Goal: Complete application form: Complete application form

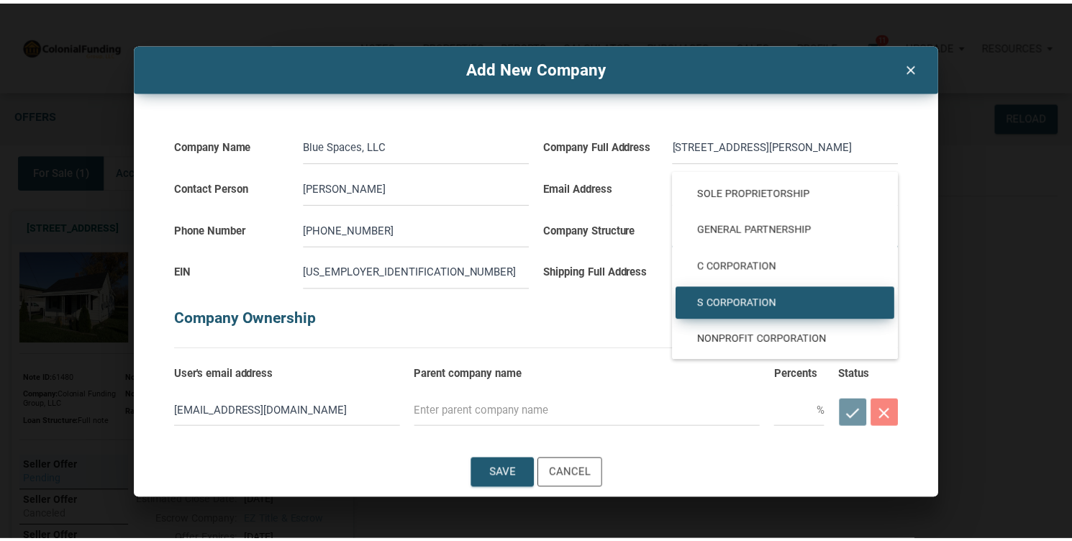
scroll to position [37, 0]
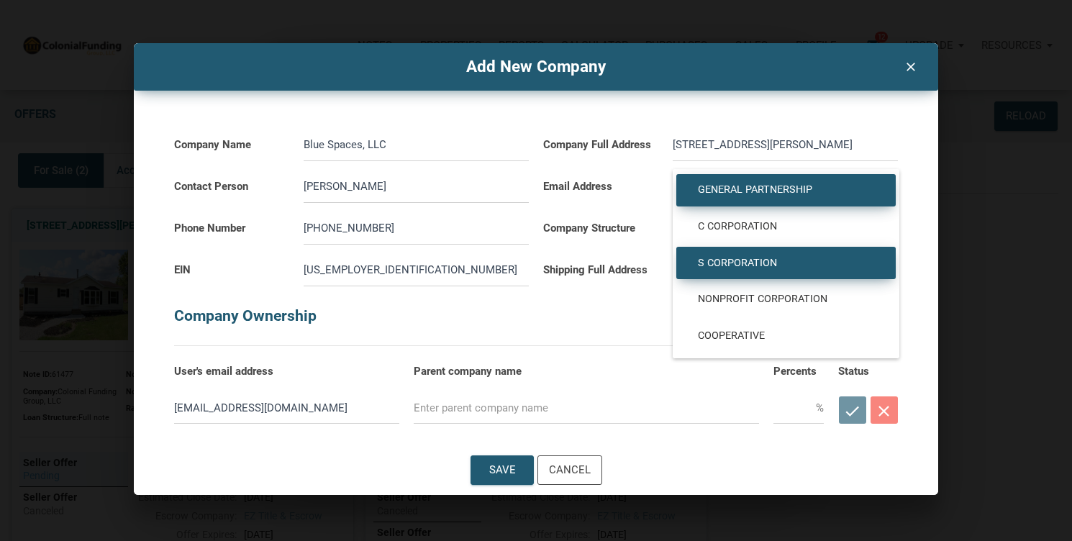
click at [762, 186] on span "General Partnership" at bounding box center [786, 190] width 198 height 13
type input "General Partnership"
type input "PARTNERSHIP"
select select
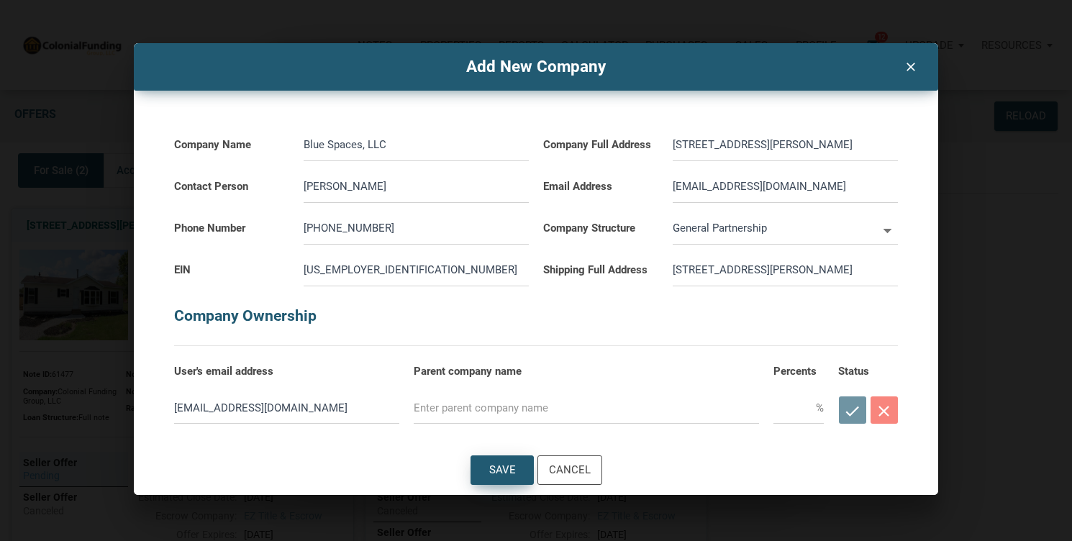
click at [492, 477] on div "Save" at bounding box center [502, 470] width 27 height 17
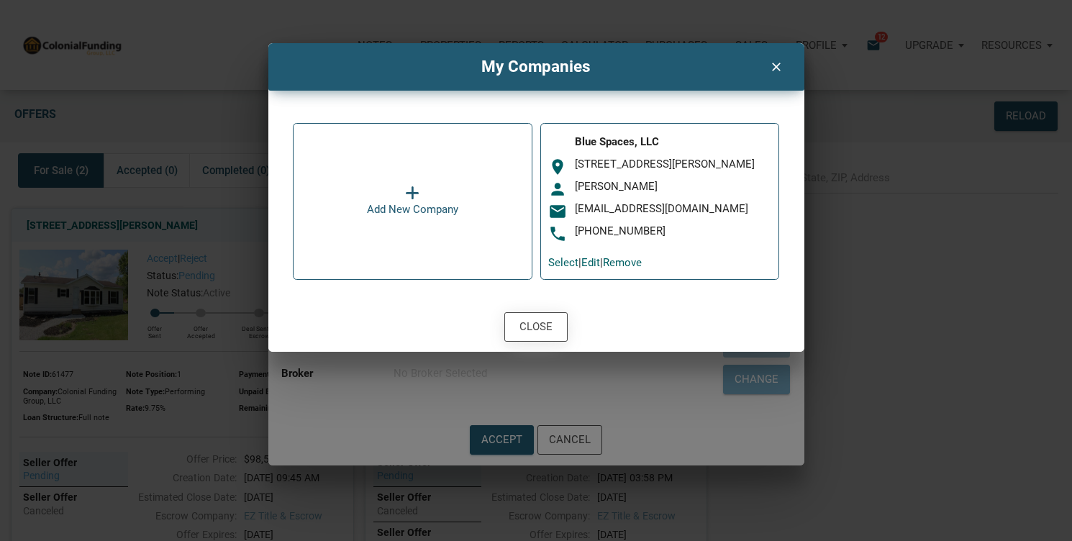
click at [543, 325] on div "Close" at bounding box center [536, 327] width 33 height 17
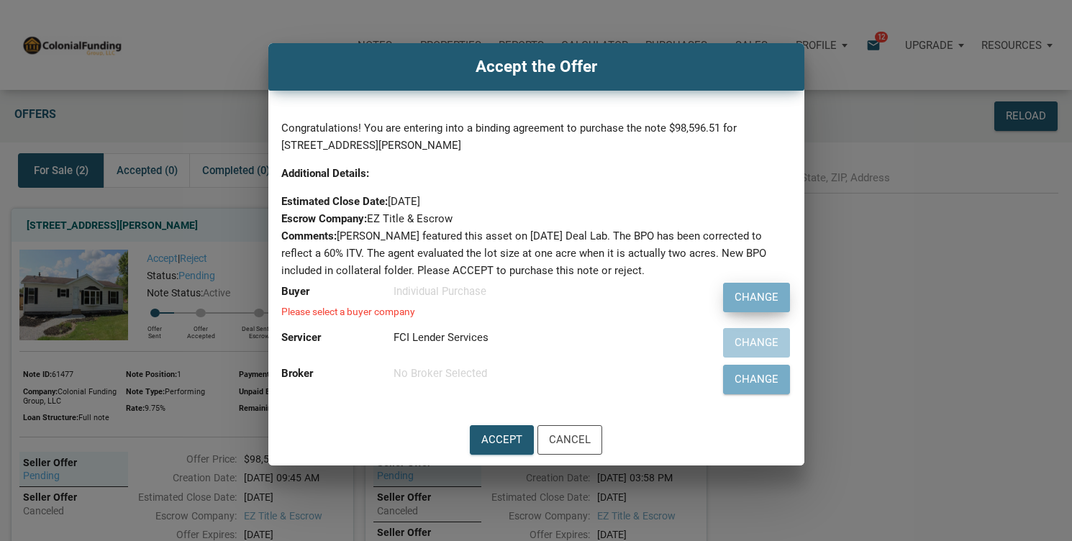
click at [767, 297] on div "Change" at bounding box center [757, 297] width 44 height 17
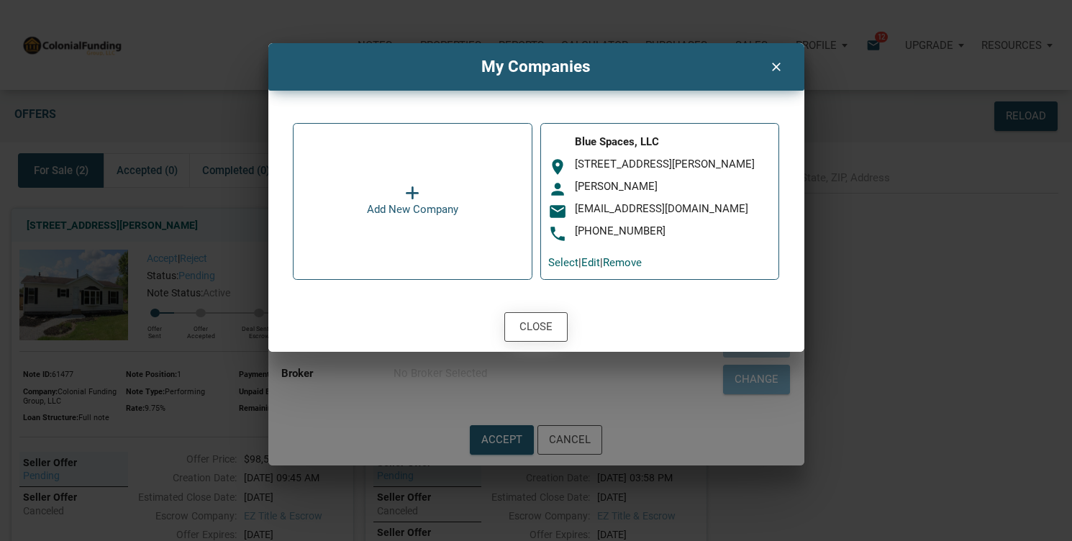
click at [546, 327] on div "Close" at bounding box center [536, 327] width 33 height 17
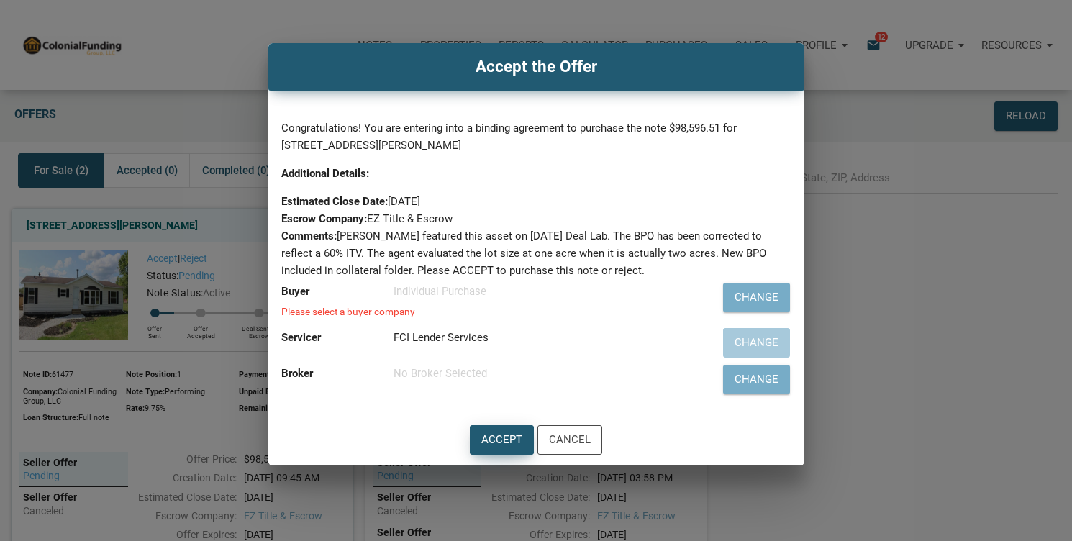
click at [493, 443] on div "Accept" at bounding box center [502, 440] width 41 height 17
click at [501, 435] on div "Accept" at bounding box center [502, 440] width 41 height 17
click at [456, 374] on div "No Broker Selected" at bounding box center [540, 373] width 293 height 17
click at [742, 302] on div "Change" at bounding box center [757, 297] width 44 height 17
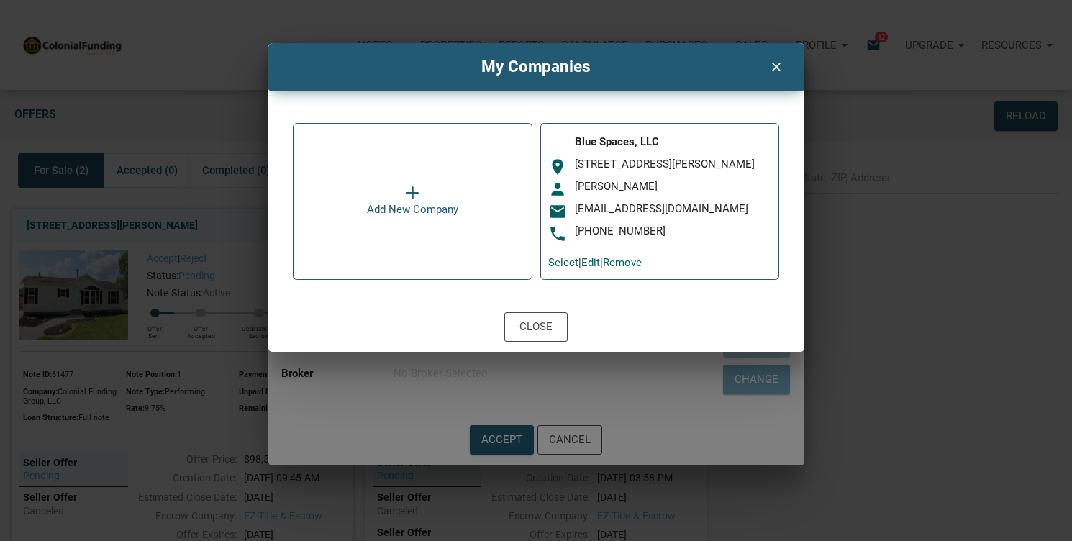
click at [607, 173] on div "room [STREET_ADDRESS][PERSON_NAME]" at bounding box center [659, 167] width 222 height 19
click at [597, 264] on link "Edit" at bounding box center [591, 262] width 19 height 13
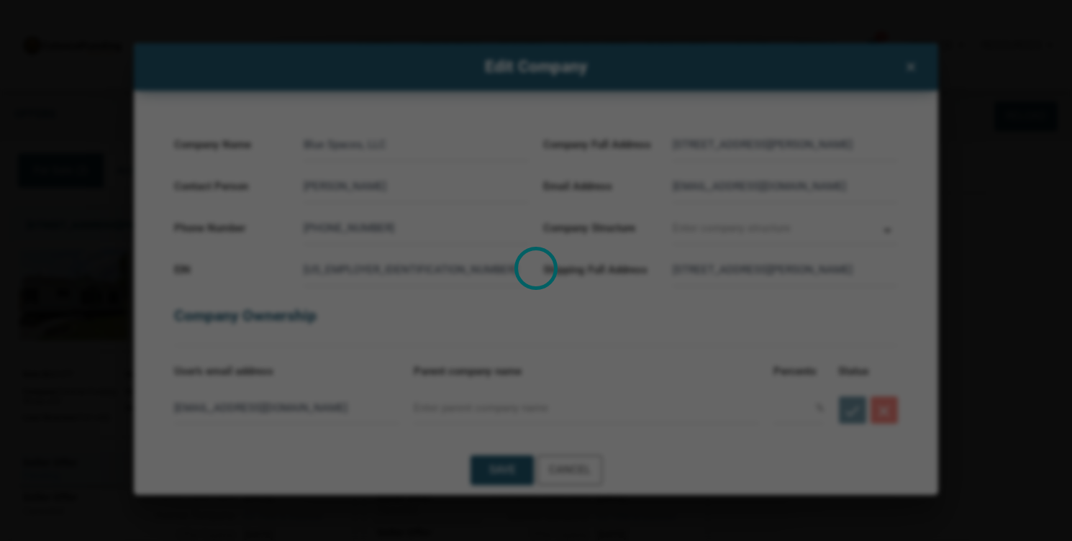
type input "General Partnership"
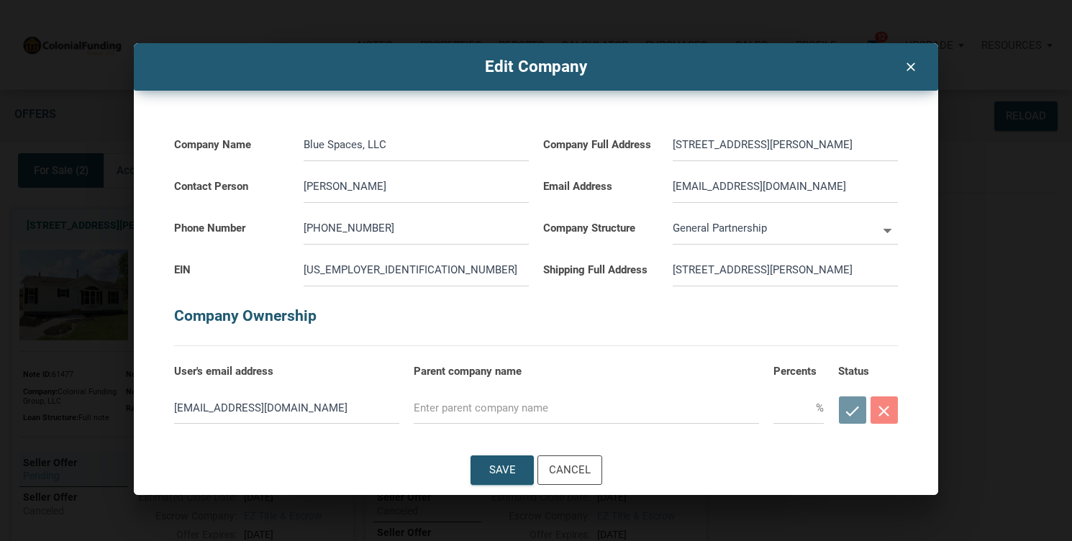
click at [509, 408] on input "text" at bounding box center [586, 408] width 345 height 32
click at [505, 468] on div "Save" at bounding box center [502, 470] width 27 height 17
select select
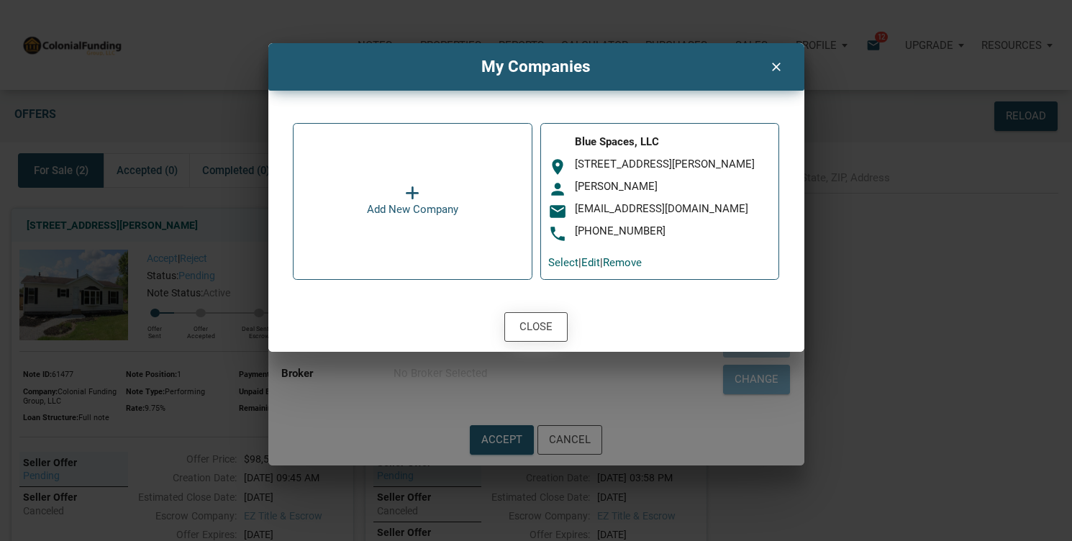
click at [528, 327] on div "Close" at bounding box center [536, 327] width 33 height 17
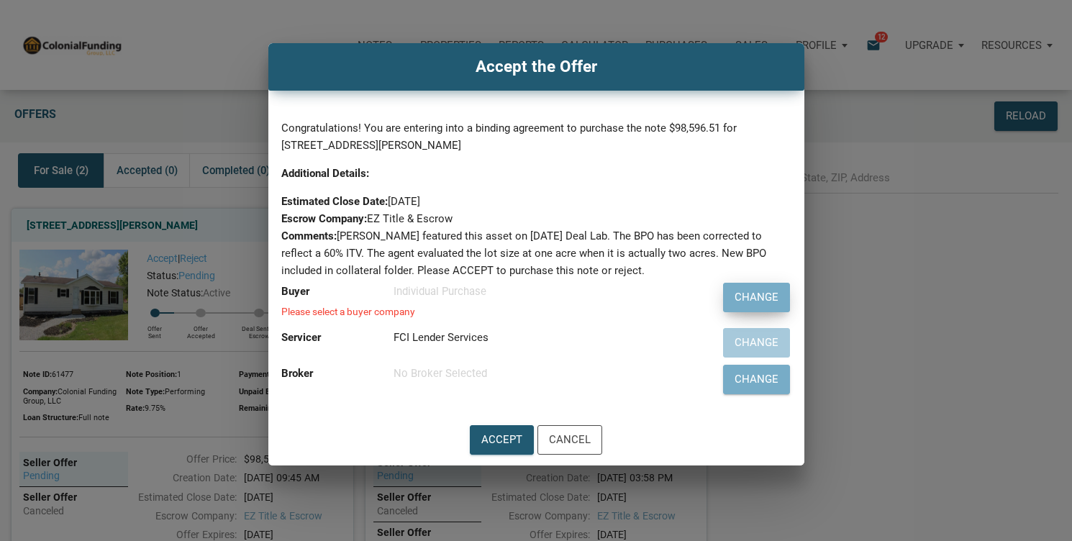
click at [754, 300] on div "Change" at bounding box center [757, 297] width 44 height 17
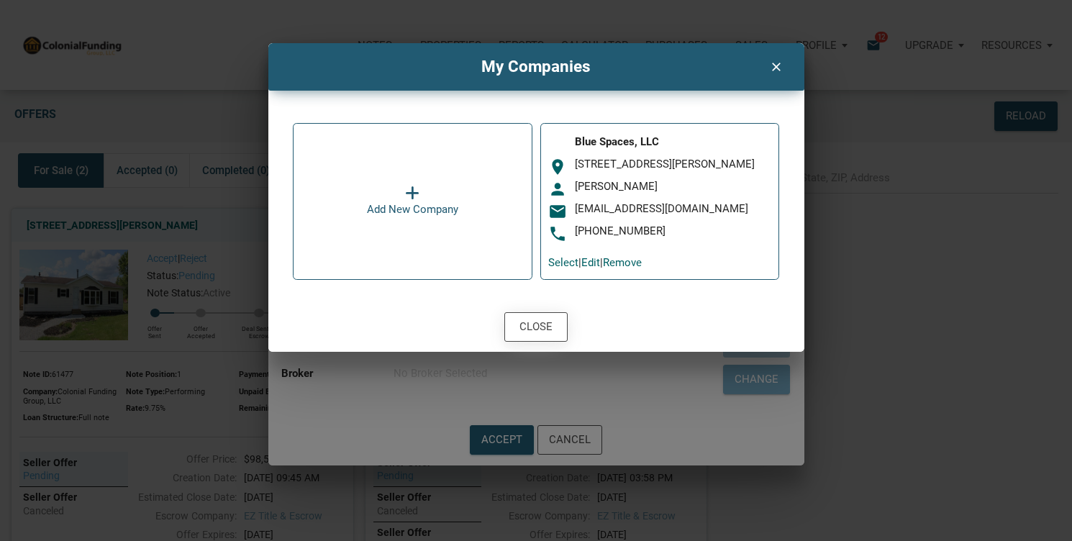
click at [538, 334] on div "Close" at bounding box center [536, 327] width 33 height 17
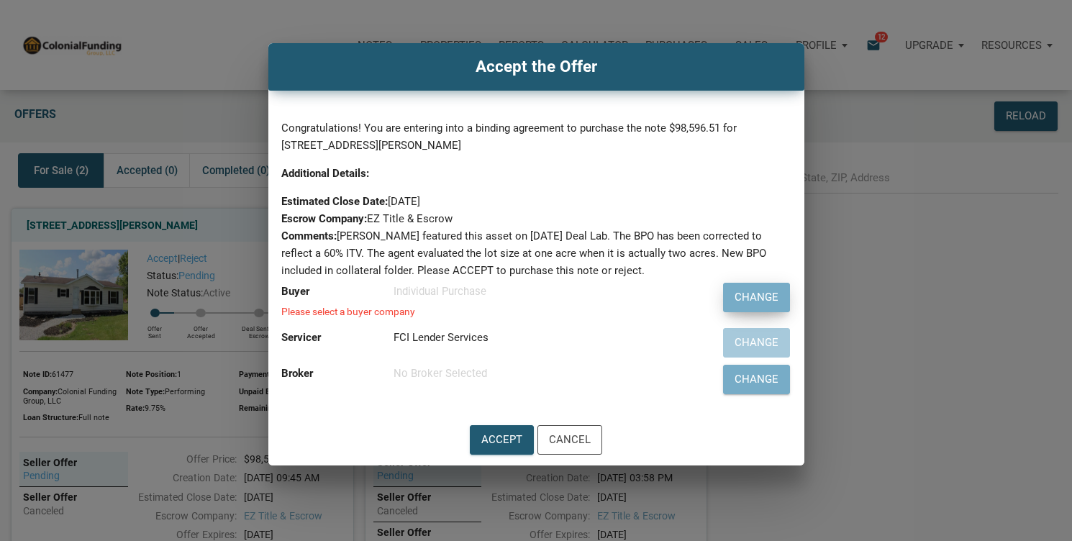
click at [764, 296] on div "Change" at bounding box center [757, 297] width 44 height 17
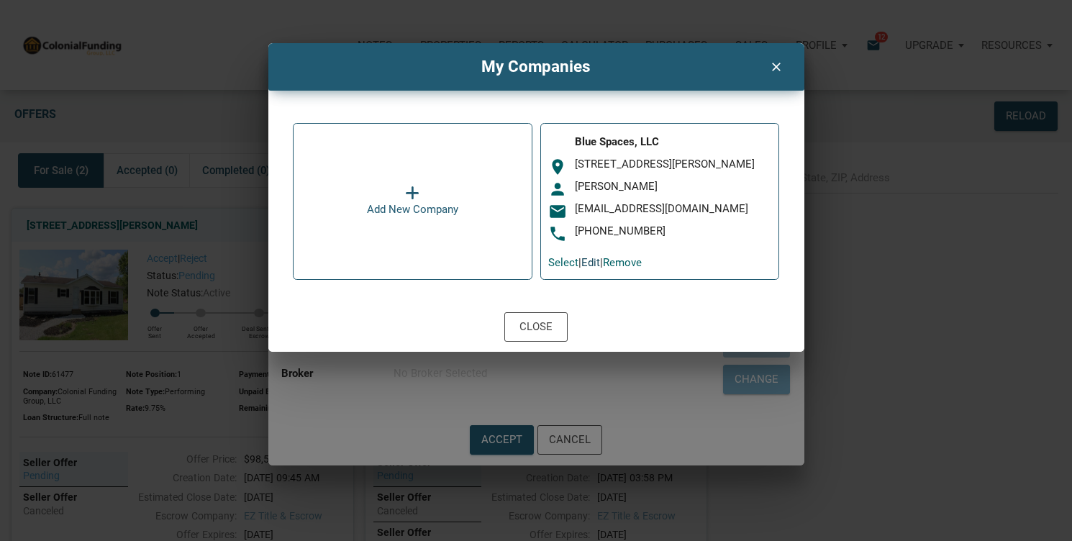
click at [600, 263] on link "Edit" at bounding box center [591, 262] width 19 height 13
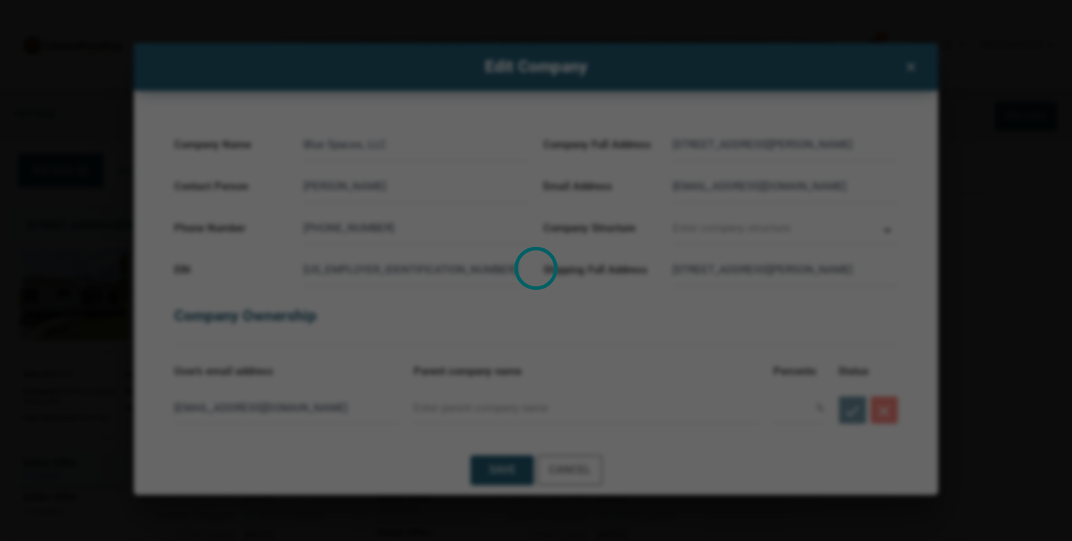
type input "General Partnership"
select select
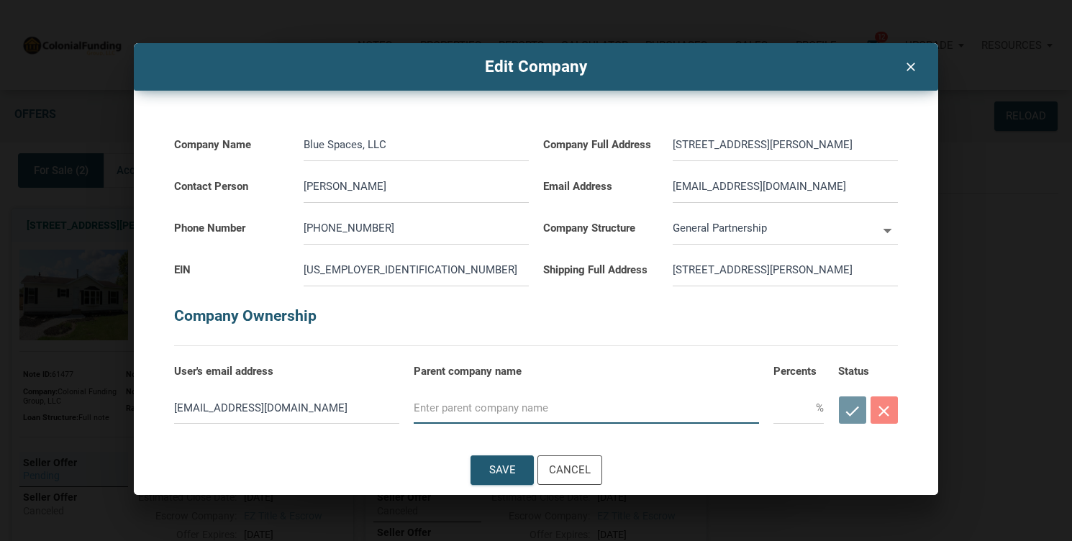
click at [453, 409] on input "text" at bounding box center [586, 408] width 345 height 32
type input "Blue Space LLC"
click at [515, 471] on div "Save" at bounding box center [502, 470] width 27 height 17
select select
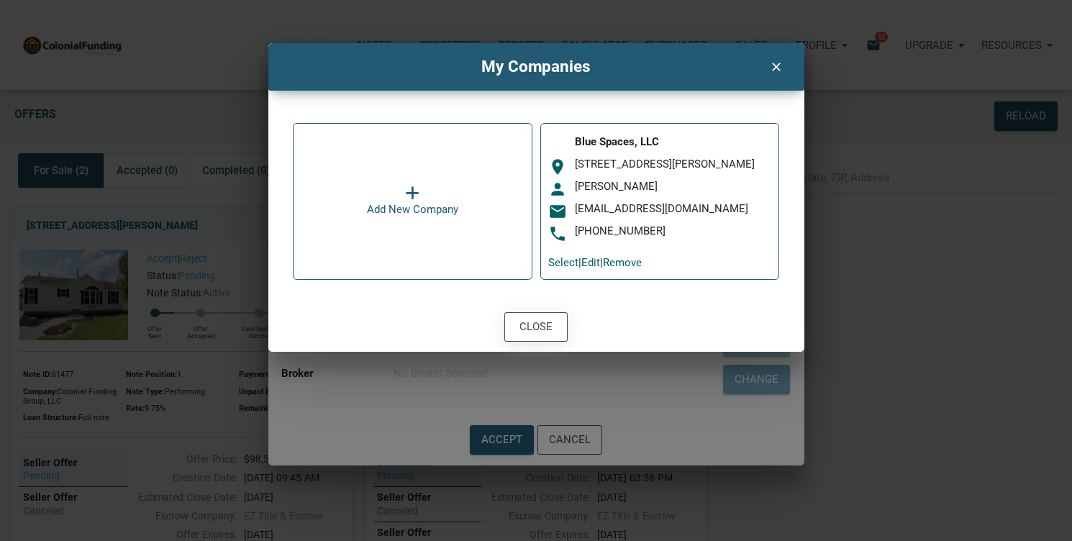
click at [548, 324] on div "Close" at bounding box center [536, 327] width 33 height 17
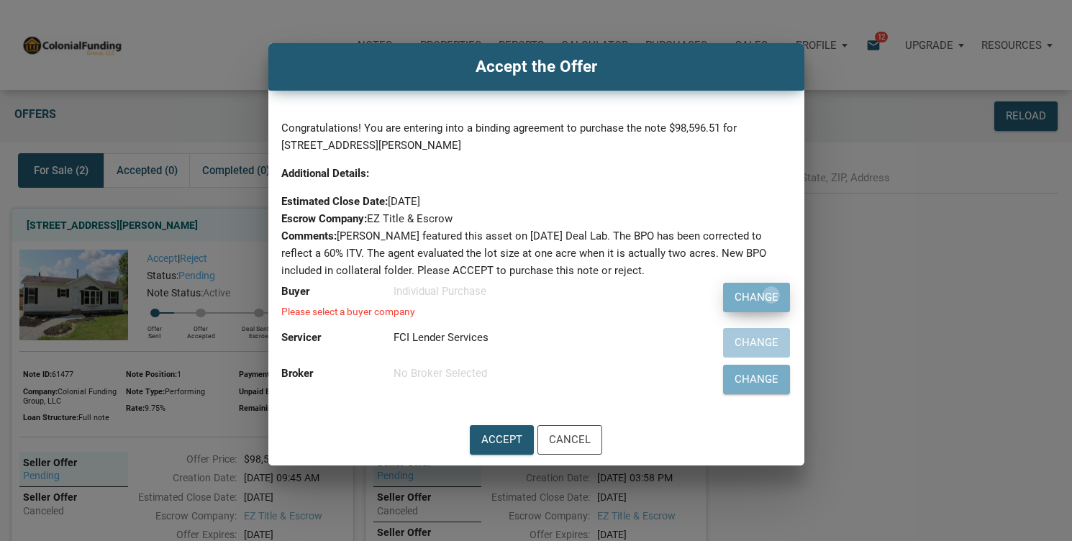
click at [772, 295] on div "Change" at bounding box center [757, 297] width 44 height 17
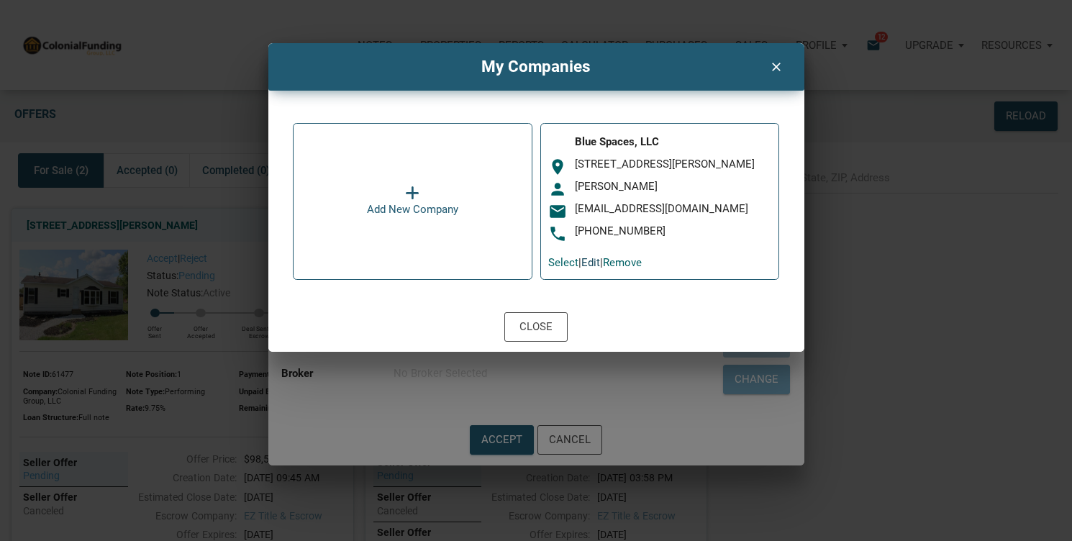
click at [600, 262] on link "Edit" at bounding box center [591, 262] width 19 height 13
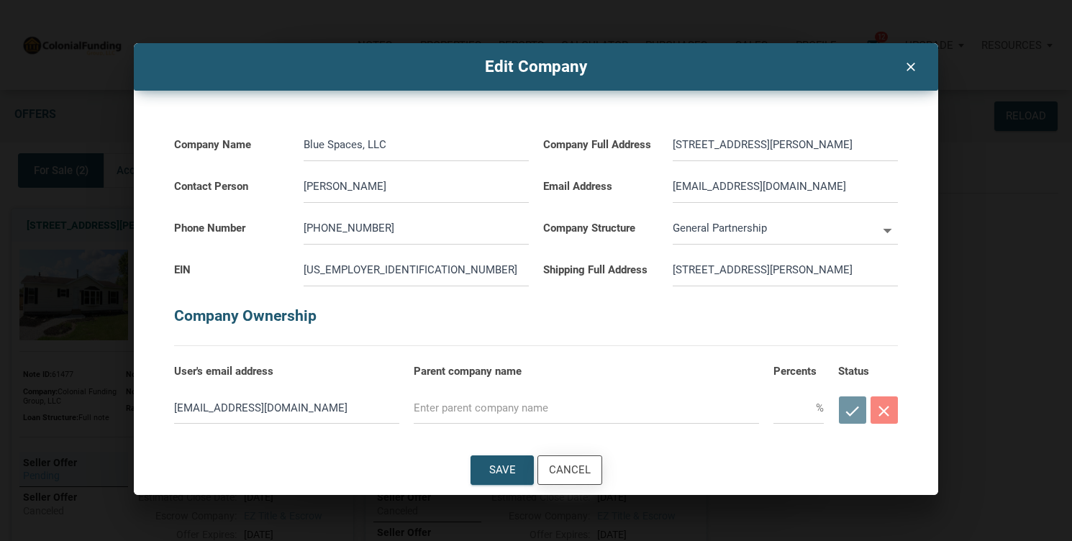
click at [574, 472] on div "Cancel" at bounding box center [570, 470] width 42 height 17
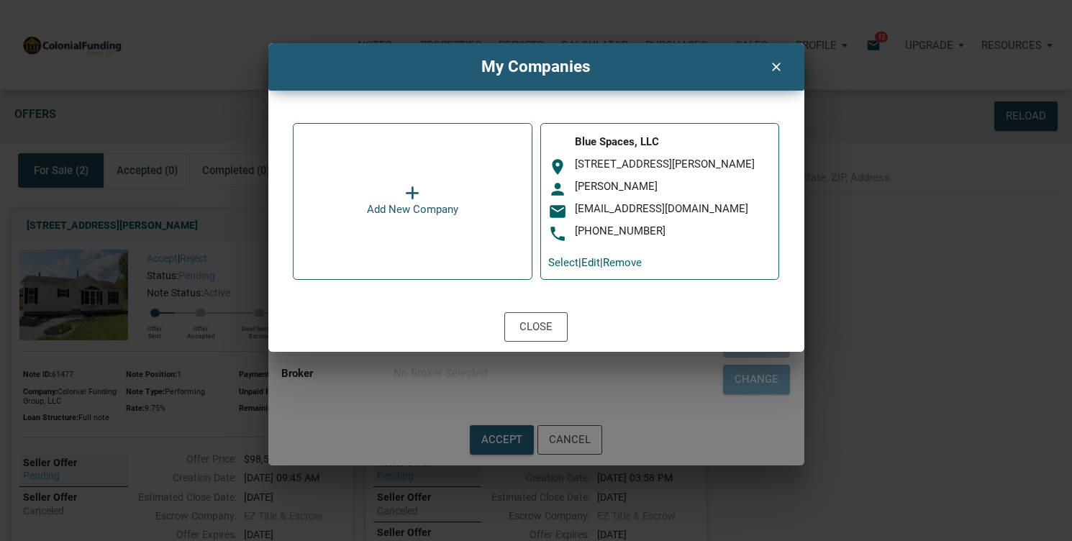
click at [772, 67] on icon "clear" at bounding box center [776, 65] width 17 height 19
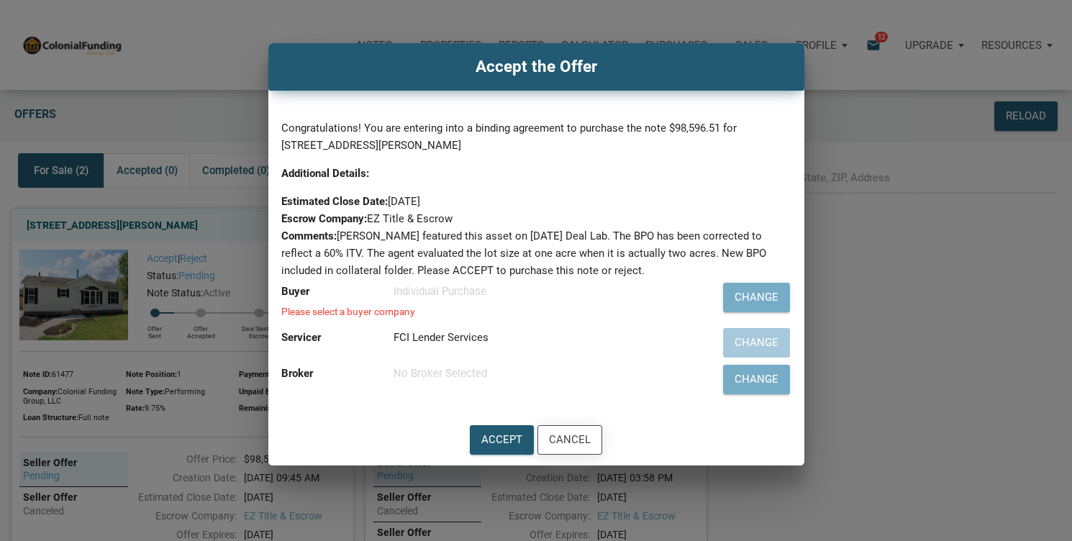
click at [569, 442] on div "Cancel" at bounding box center [570, 440] width 42 height 17
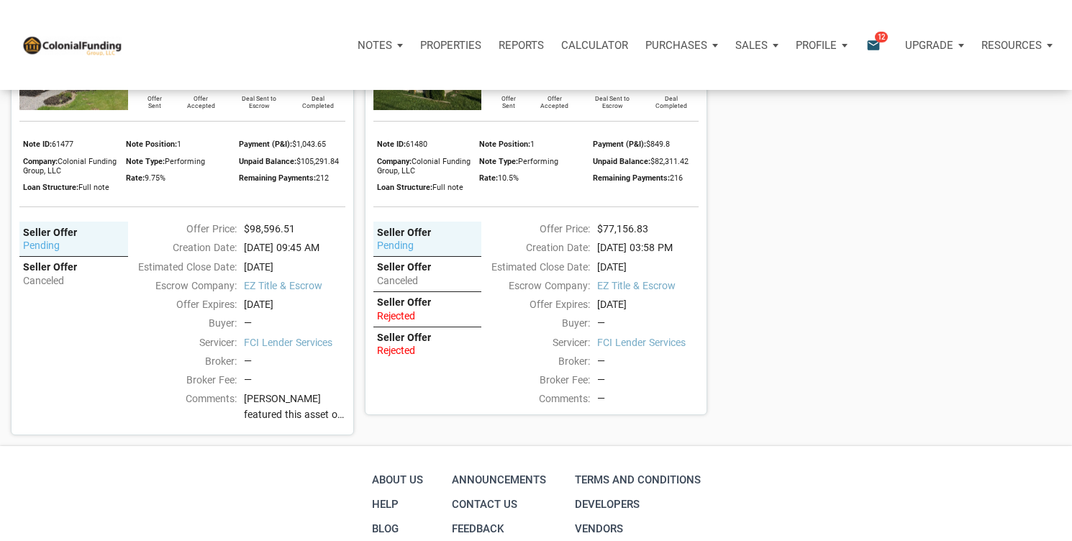
scroll to position [232, 0]
click at [415, 250] on div "pending" at bounding box center [427, 244] width 101 height 13
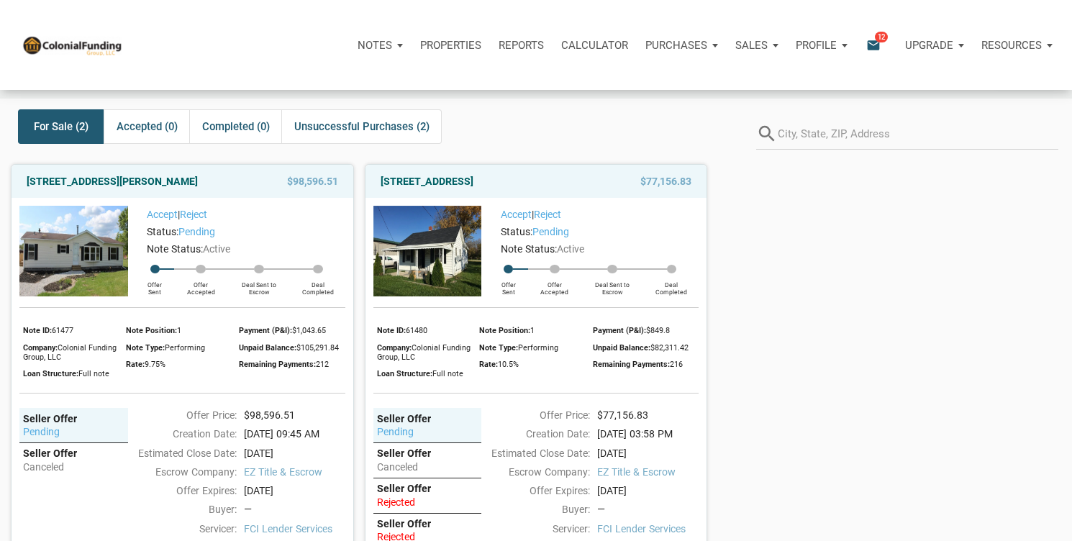
scroll to position [48, 0]
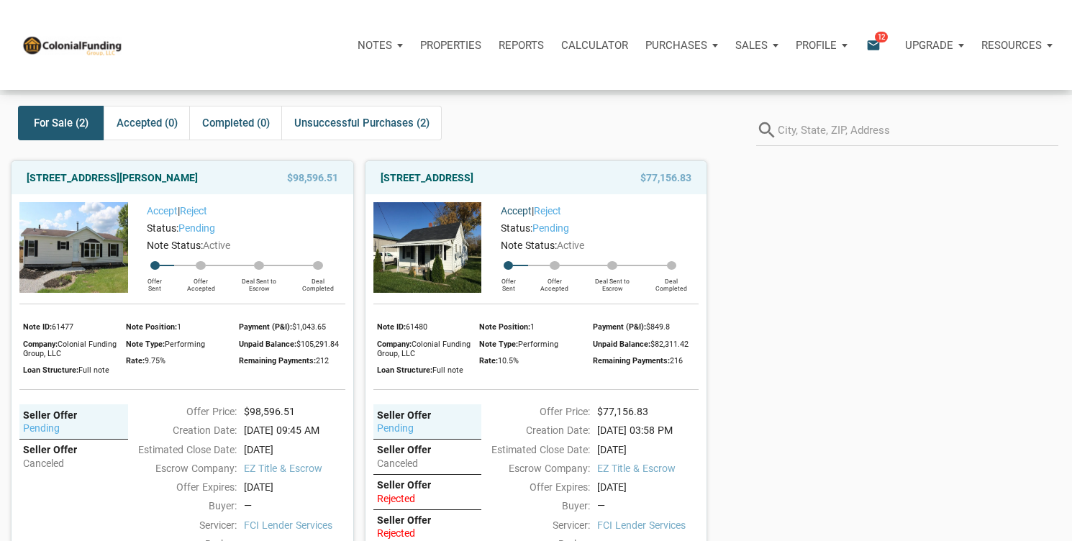
click at [519, 217] on link "Accept" at bounding box center [516, 211] width 31 height 12
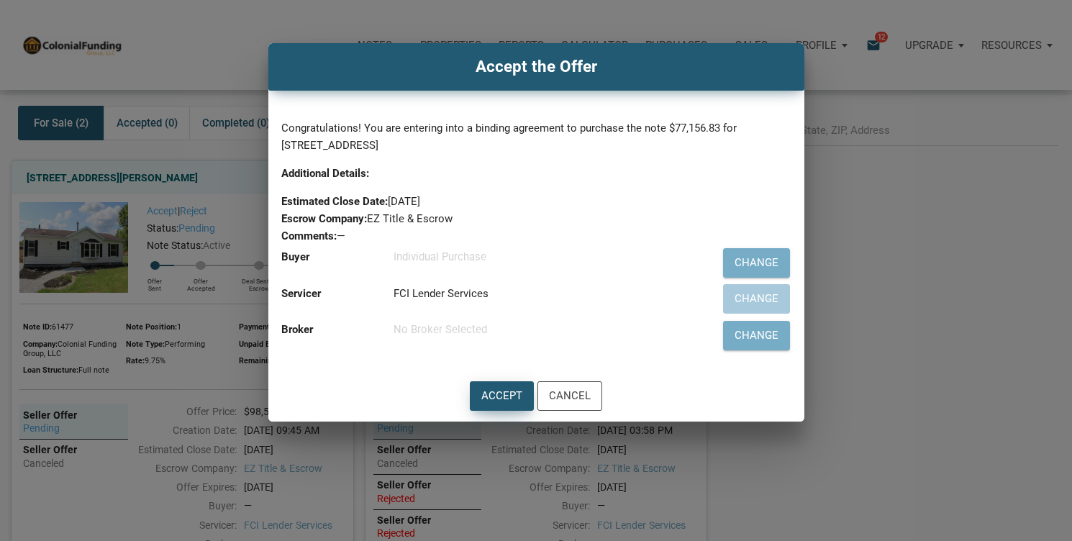
click at [508, 396] on div "Accept" at bounding box center [502, 396] width 41 height 17
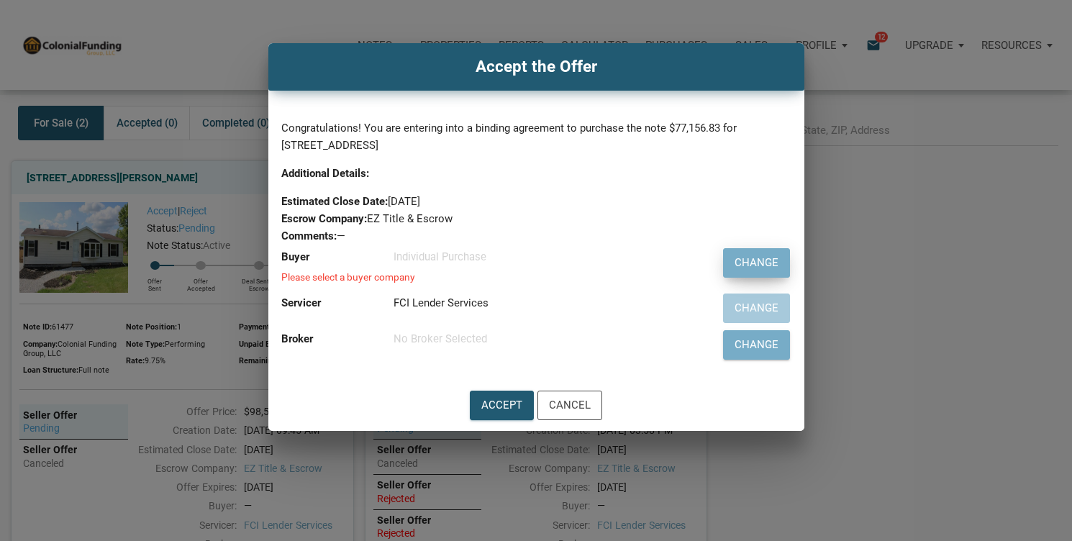
click at [754, 264] on div "Change" at bounding box center [757, 263] width 44 height 17
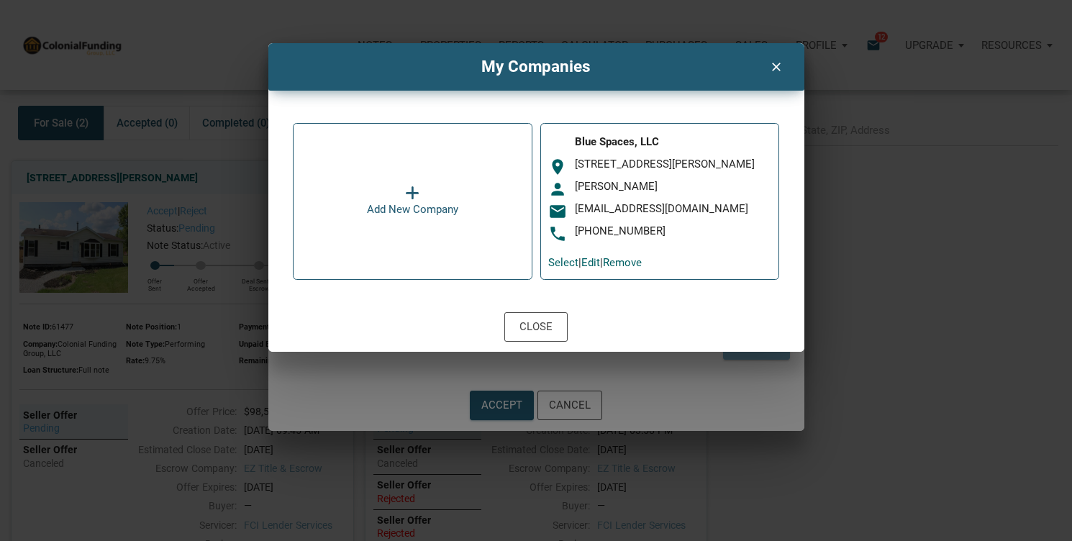
click at [727, 225] on div "[PHONE_NUMBER]" at bounding box center [673, 232] width 196 height 14
click at [717, 226] on div "[PHONE_NUMBER]" at bounding box center [673, 232] width 196 height 14
click at [569, 264] on link "Select" at bounding box center [563, 262] width 30 height 13
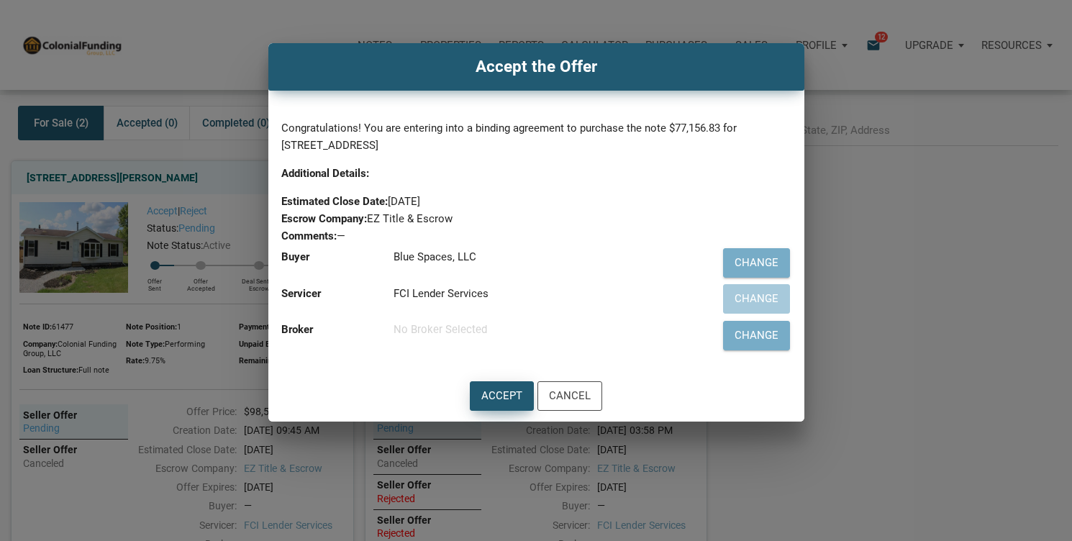
click at [504, 393] on div "Accept" at bounding box center [502, 396] width 41 height 17
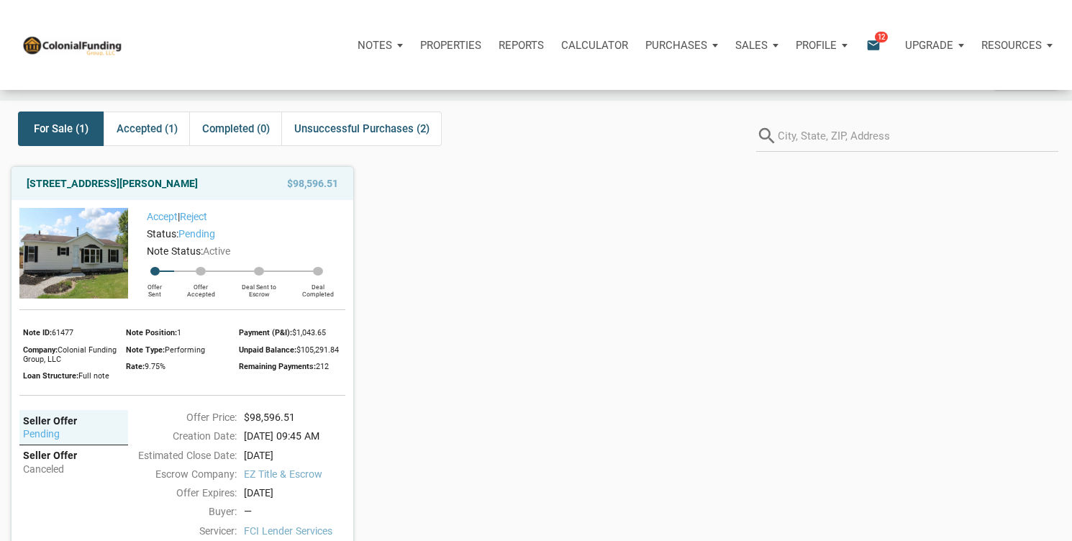
scroll to position [0, 0]
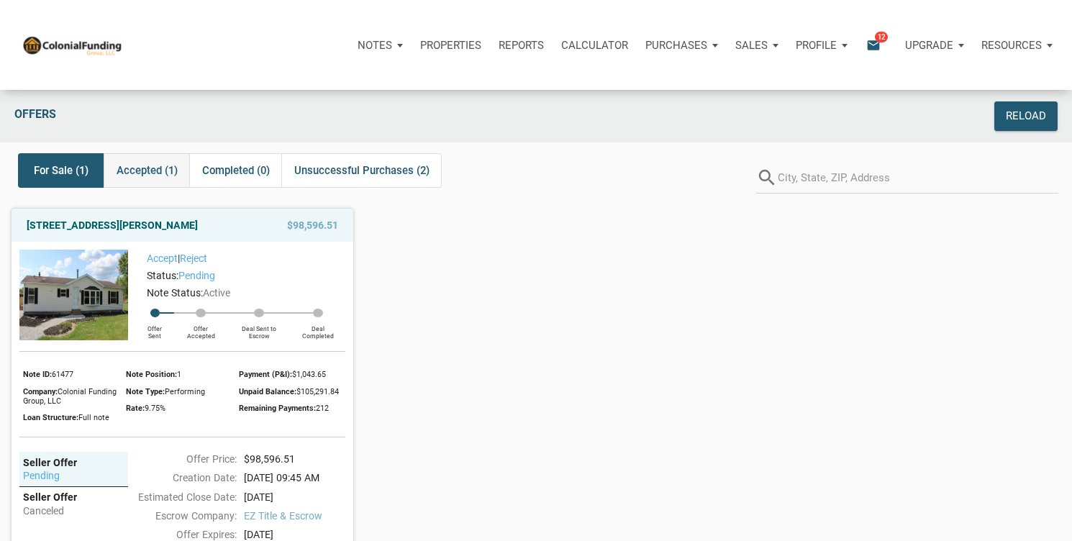
click at [155, 172] on span "Accepted (1)" at bounding box center [147, 170] width 61 height 17
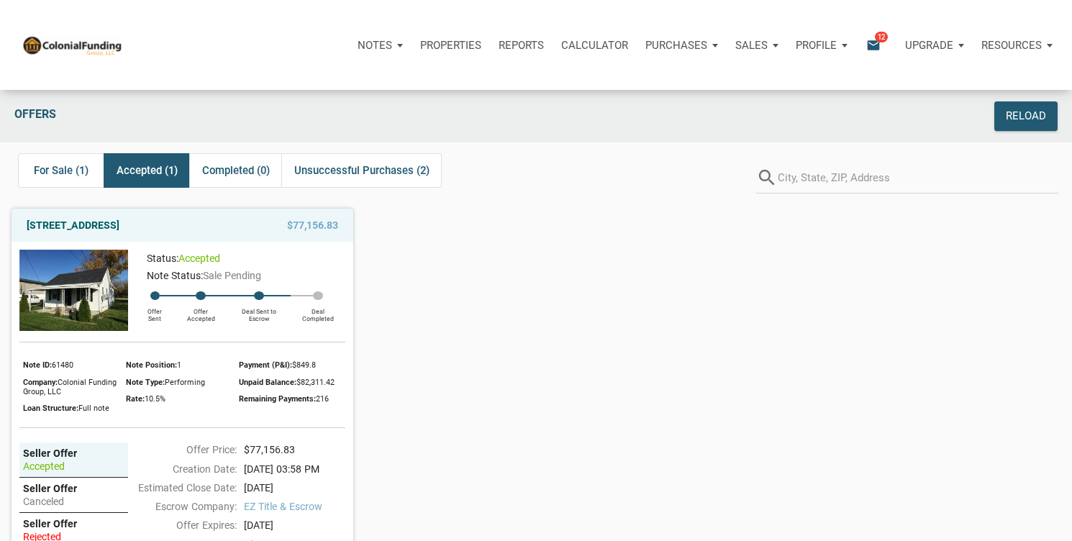
click at [1016, 43] on p "Resources" at bounding box center [1012, 45] width 60 height 13
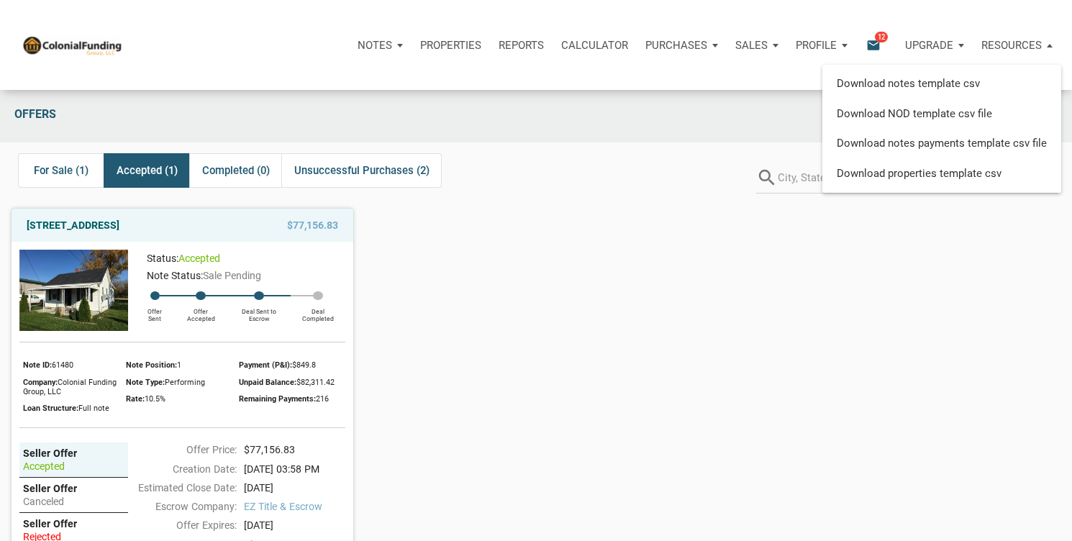
click at [510, 225] on div "[STREET_ADDRESS] $77,156.83 Status: accepted Note Status: Sale Pending Offer Se…" at bounding box center [536, 417] width 1072 height 440
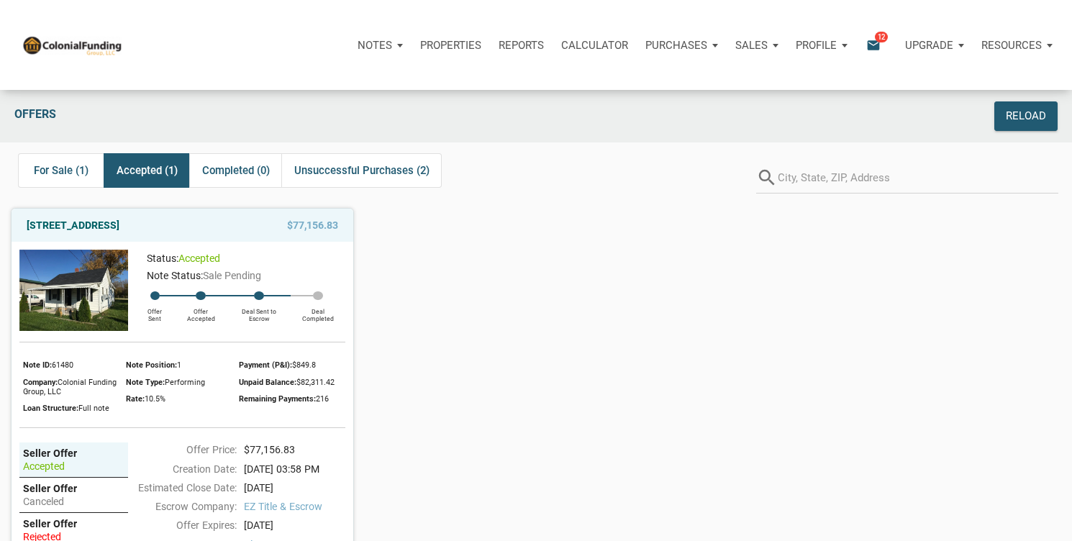
click at [382, 44] on p "Notes" at bounding box center [375, 45] width 35 height 13
